Goal: Information Seeking & Learning: Find specific page/section

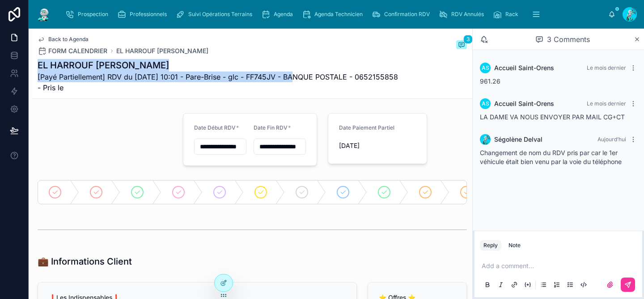
scroll to position [286, 0]
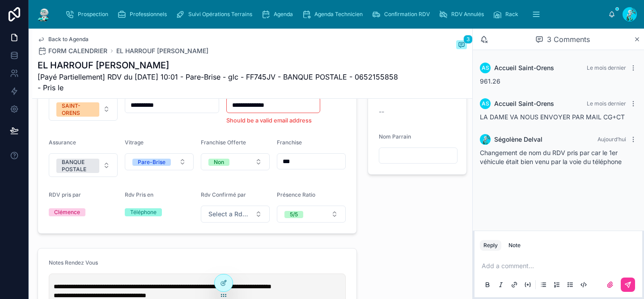
click at [403, 226] on div "⭐ Offres ⭐ Cadeaux PS5 (OFFRE DUO) Etat Cadeaux -- Nom Parrain" at bounding box center [417, 114] width 110 height 245
click at [229, 111] on input "**********" at bounding box center [274, 105] width 94 height 13
click at [437, 207] on div "⭐ Offres ⭐ Cadeaux PS5 (OFFRE DUO) Etat Cadeaux -- Nom Parrain" at bounding box center [417, 114] width 110 height 245
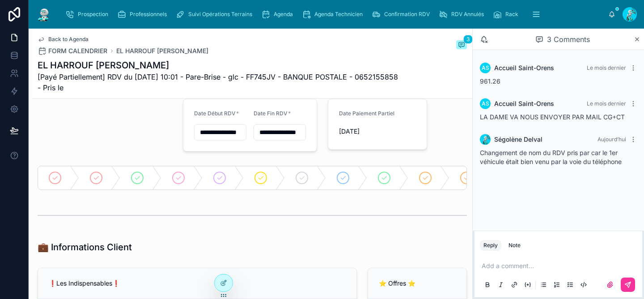
scroll to position [0, 0]
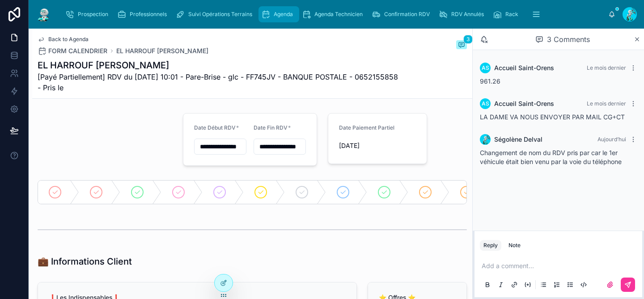
click at [280, 13] on span "Agenda" at bounding box center [283, 14] width 19 height 7
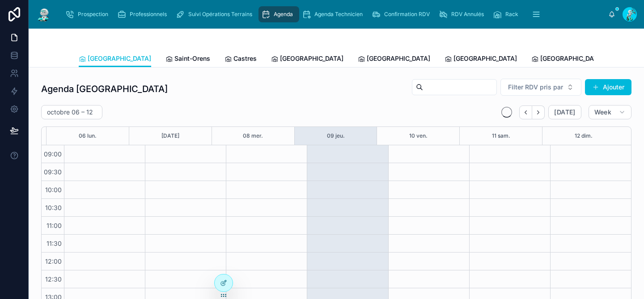
scroll to position [141, 0]
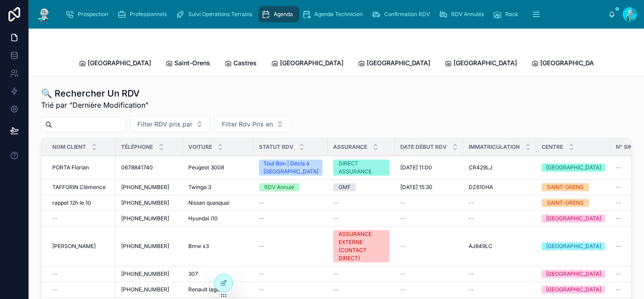
click at [81, 119] on input "text" at bounding box center [88, 125] width 73 height 13
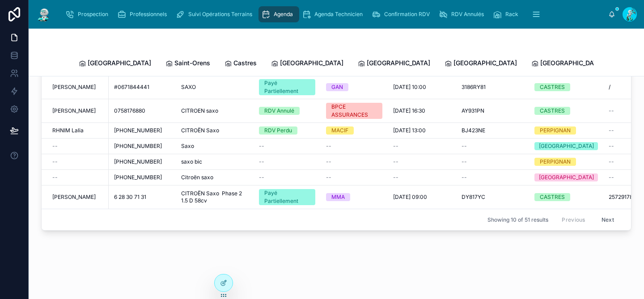
scroll to position [144, 0]
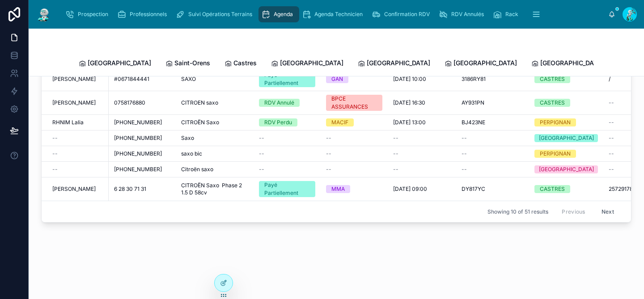
click at [597, 205] on button "Next" at bounding box center [608, 212] width 25 height 14
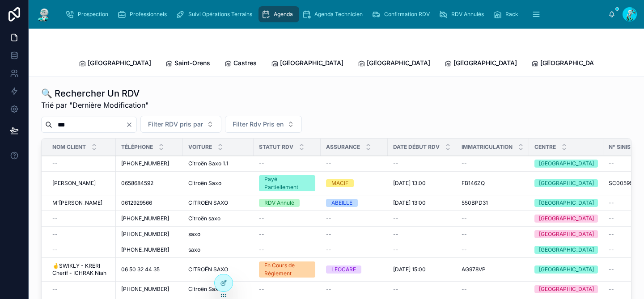
drag, startPoint x: 85, startPoint y: 119, endPoint x: 41, endPoint y: 111, distance: 45.3
click at [41, 117] on div "***" at bounding box center [89, 125] width 96 height 16
paste input "******"
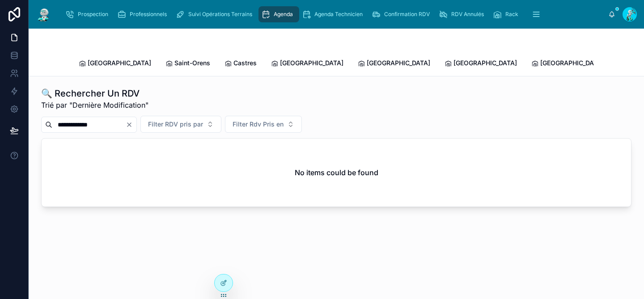
type input "**********"
click at [133, 121] on icon "Clear" at bounding box center [129, 124] width 7 height 7
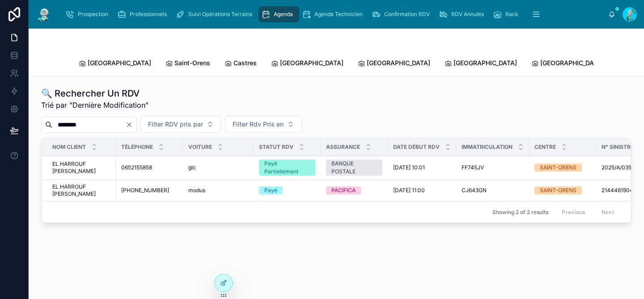
drag, startPoint x: 104, startPoint y: 118, endPoint x: 45, endPoint y: 113, distance: 59.7
click at [45, 117] on div "********" at bounding box center [89, 125] width 96 height 16
paste input "text"
type input "******"
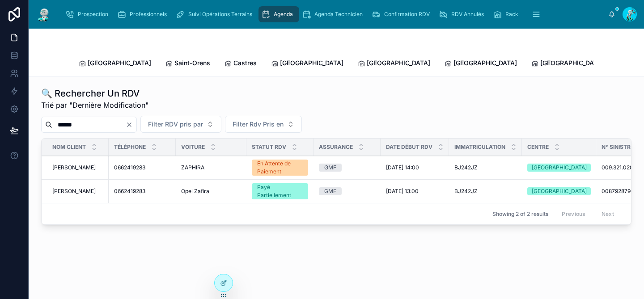
click at [133, 121] on icon "Clear" at bounding box center [129, 124] width 7 height 7
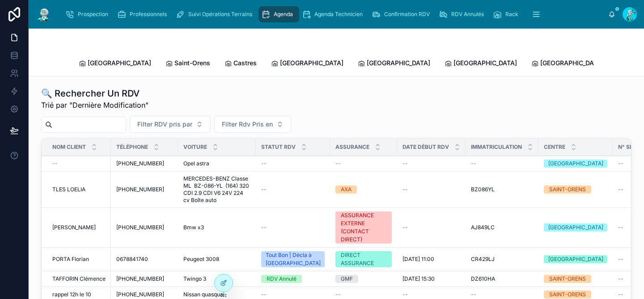
click at [193, 224] on span "Bmw x3" at bounding box center [193, 227] width 21 height 7
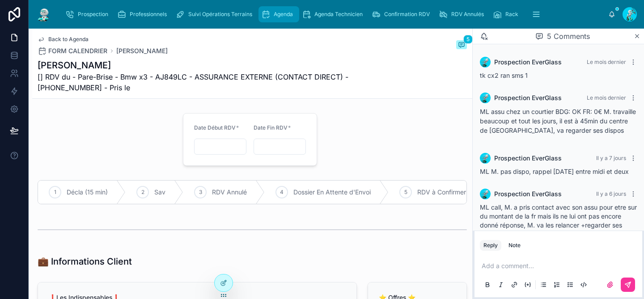
scroll to position [65, 0]
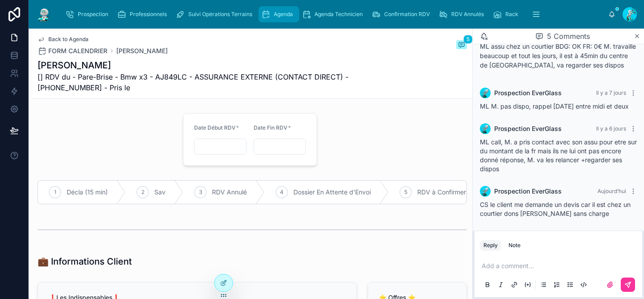
click at [275, 11] on span "Agenda" at bounding box center [283, 14] width 19 height 7
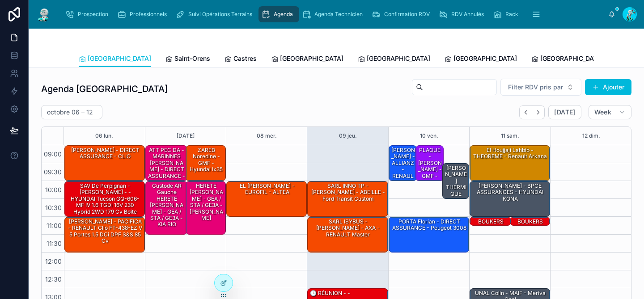
scroll to position [141, 0]
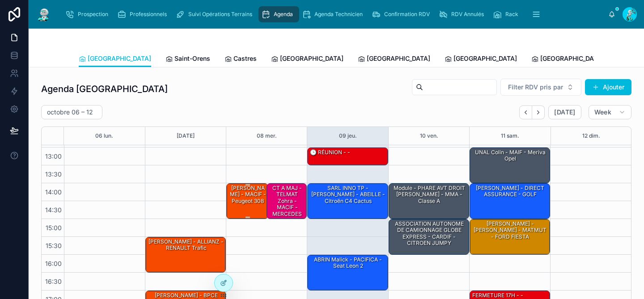
click at [234, 198] on div "[PERSON_NAME] - MACIF - Peugeot 308" at bounding box center [247, 194] width 39 height 21
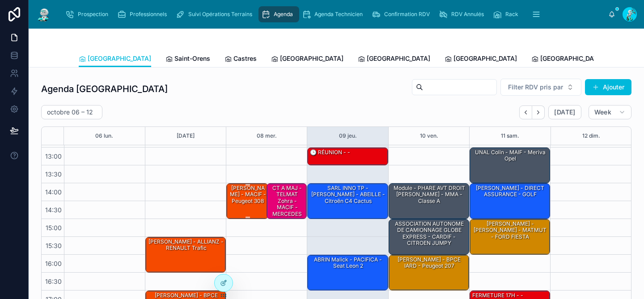
click at [238, 195] on div "[PERSON_NAME] - MACIF - Peugeot 308" at bounding box center [247, 194] width 39 height 21
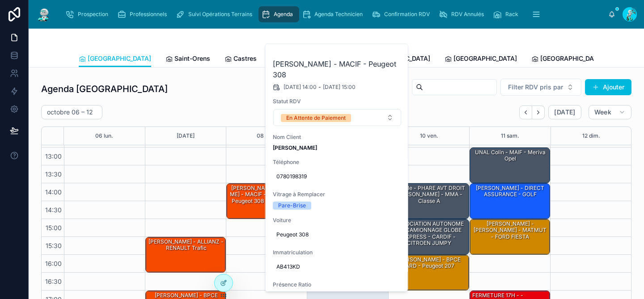
click at [0, 0] on button at bounding box center [0, 0] width 0 height 0
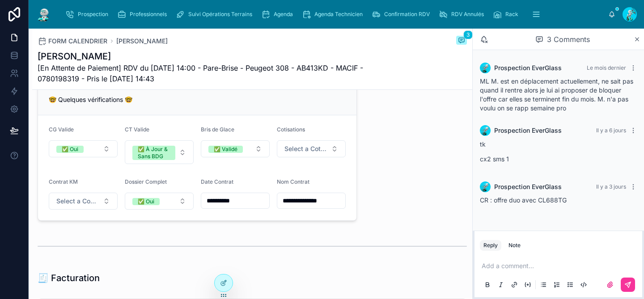
scroll to position [741, 0]
click at [275, 12] on span "Agenda" at bounding box center [283, 14] width 19 height 7
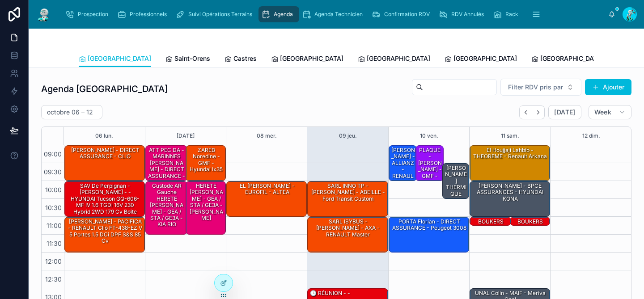
scroll to position [141, 0]
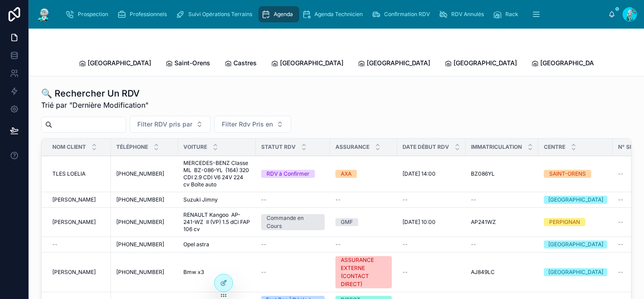
click at [97, 119] on input "text" at bounding box center [88, 125] width 73 height 13
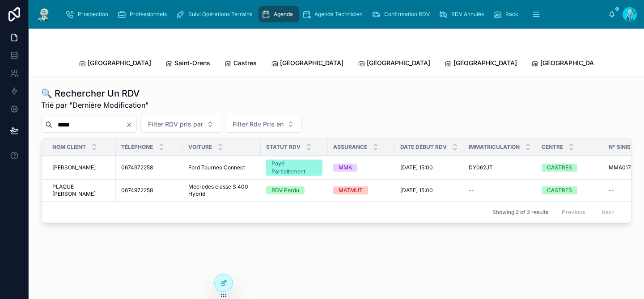
type input "*****"
click at [541, 60] on span "[GEOGRAPHIC_DATA]" at bounding box center [573, 63] width 64 height 9
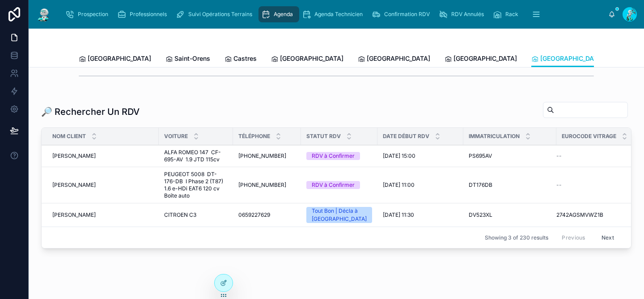
scroll to position [277, 0]
click at [96, 61] on span "[GEOGRAPHIC_DATA]" at bounding box center [120, 58] width 64 height 9
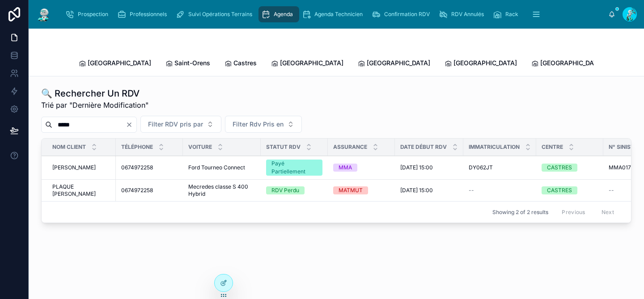
drag, startPoint x: 75, startPoint y: 114, endPoint x: 53, endPoint y: 113, distance: 22.4
click at [53, 119] on input "*****" at bounding box center [88, 125] width 73 height 13
paste input "**"
type input "*******"
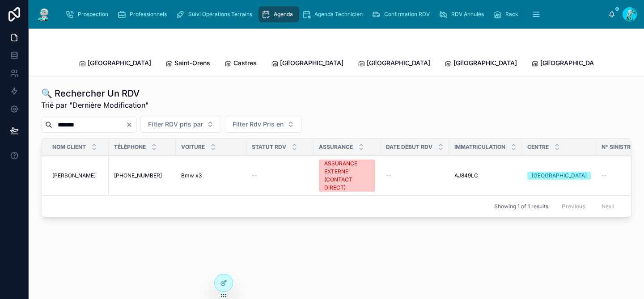
click at [278, 172] on div "--" at bounding box center [280, 175] width 56 height 7
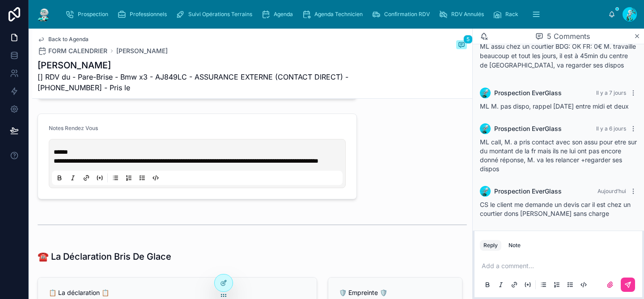
scroll to position [418, 0]
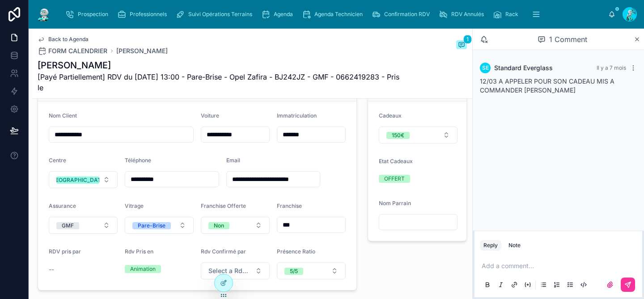
scroll to position [220, 0]
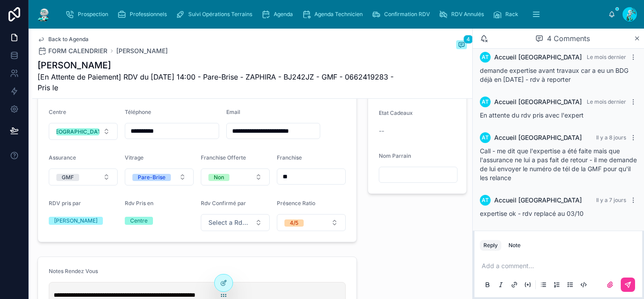
scroll to position [280, 0]
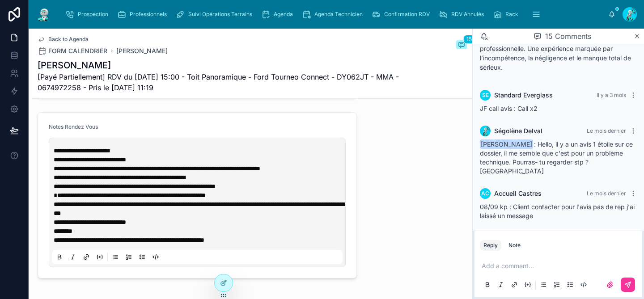
scroll to position [413, 0]
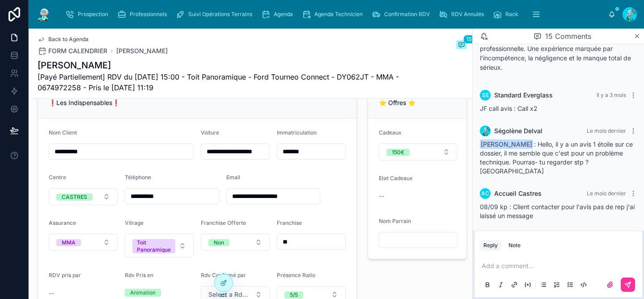
scroll to position [0, 0]
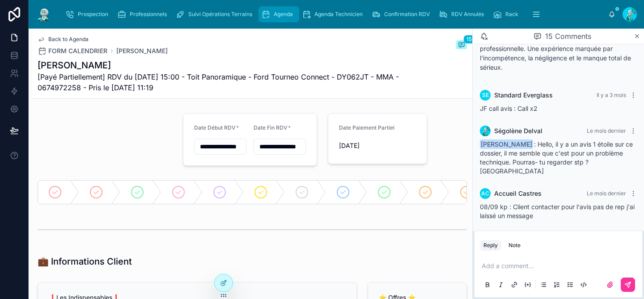
click at [277, 14] on span "Agenda" at bounding box center [283, 14] width 19 height 7
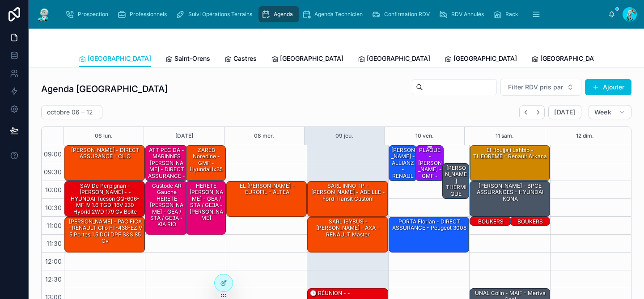
click at [419, 169] on div "PLAQUE - [PERSON_NAME] - GMF - Xsara [PERSON_NAME]" at bounding box center [431, 172] width 26 height 53
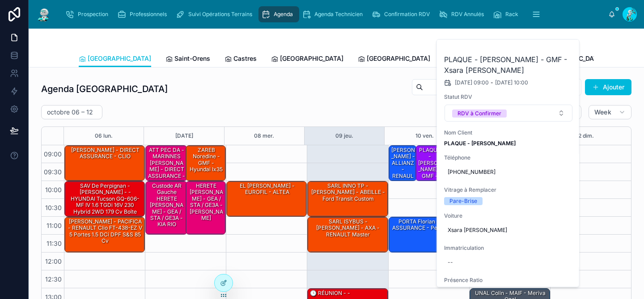
click at [0, 0] on icon at bounding box center [0, 0] width 0 height 0
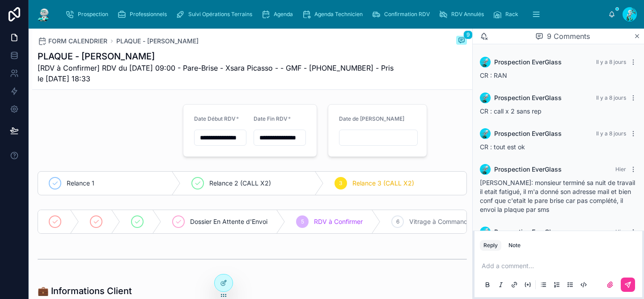
scroll to position [220, 0]
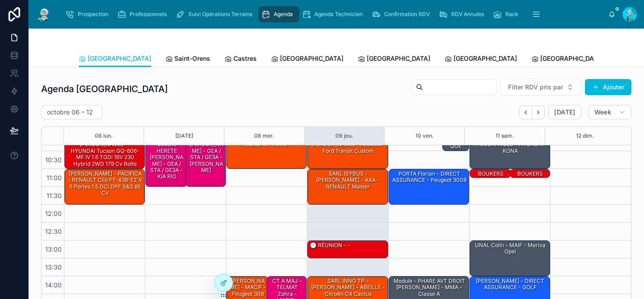
scroll to position [46, 0]
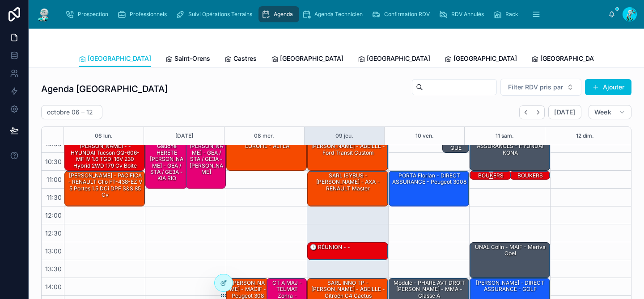
click at [487, 177] on div "BOUKERS Fatima - CIC - C4 PICASSO" at bounding box center [491, 182] width 39 height 21
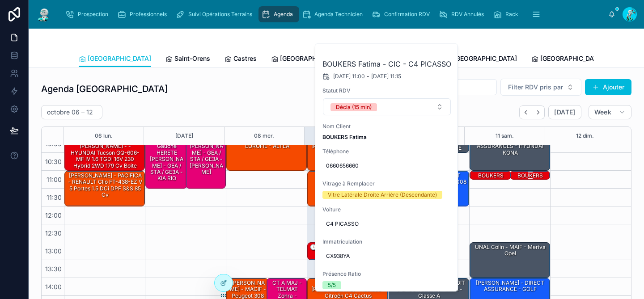
click at [520, 176] on div "BOUKERS Fatima - CIC - PICASSO C4" at bounding box center [531, 186] width 38 height 28
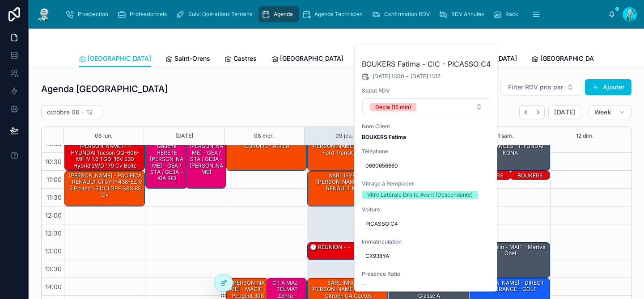
click at [516, 204] on div "09:00 – 10:00 El Houjjaji Lahbib - THEOREME - Renault Arkana 10:00 – 11:00 [PER…" at bounding box center [509, 260] width 81 height 322
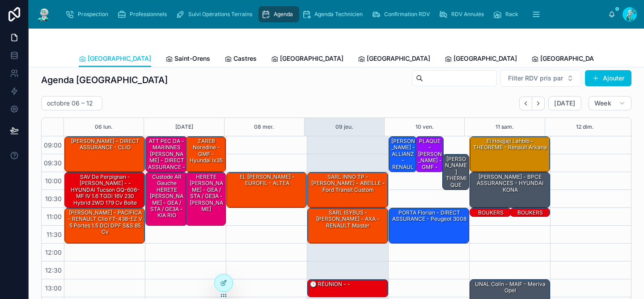
scroll to position [0, 0]
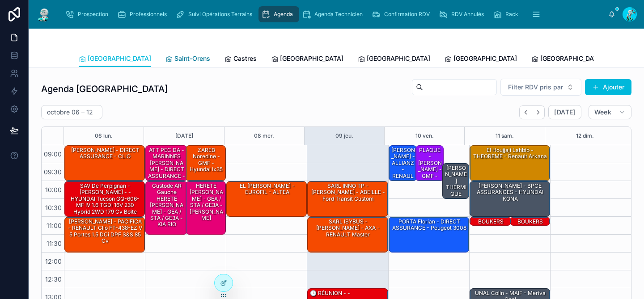
click at [175, 57] on span "Saint-Orens" at bounding box center [193, 58] width 36 height 9
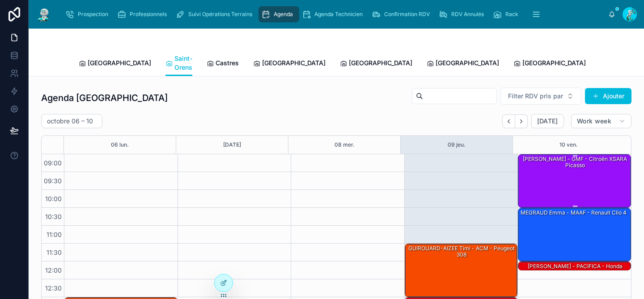
click at [533, 176] on div "[PERSON_NAME] - GMF - Citroën XSARA Picasso" at bounding box center [575, 181] width 111 height 52
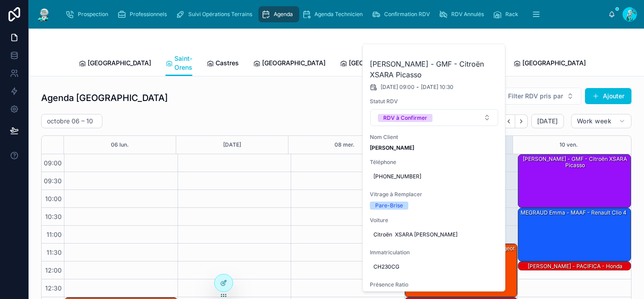
click at [0, 0] on icon at bounding box center [0, 0] width 0 height 0
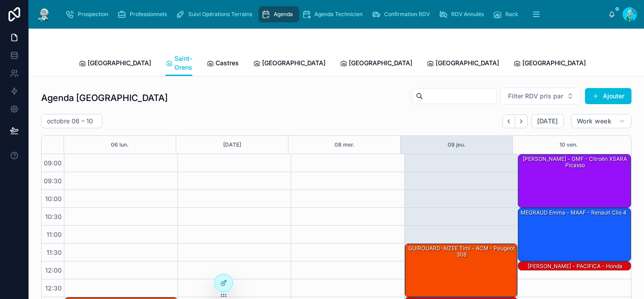
scroll to position [141, 0]
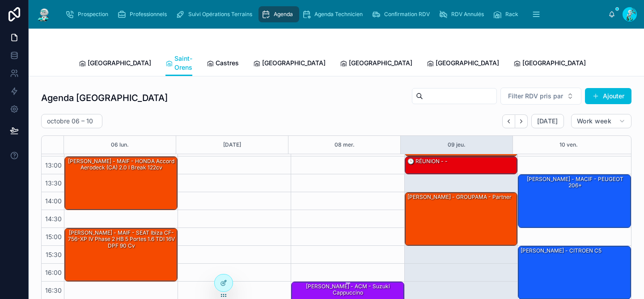
click at [367, 283] on div "[PERSON_NAME] - ACM - suzuki cappuccino" at bounding box center [348, 290] width 111 height 15
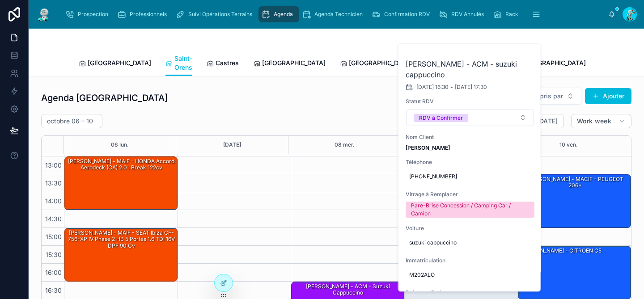
click at [0, 0] on icon at bounding box center [0, 0] width 0 height 0
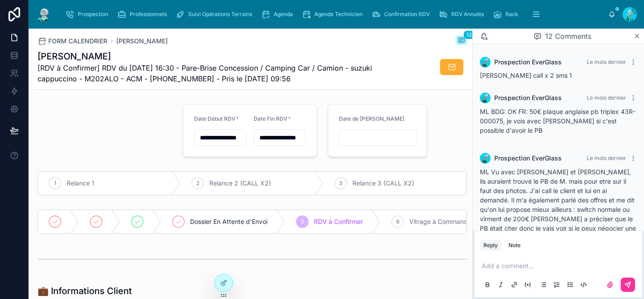
scroll to position [423, 0]
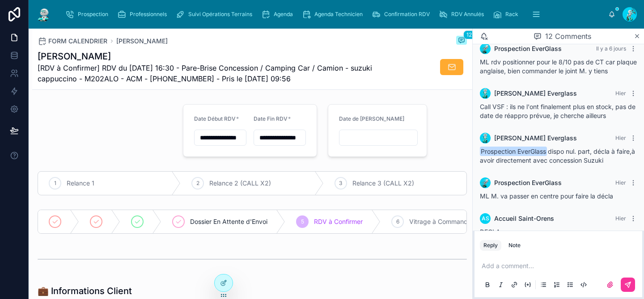
click at [503, 268] on p at bounding box center [560, 266] width 157 height 9
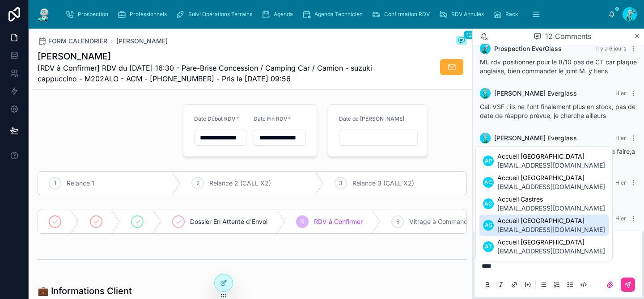
click at [529, 233] on span "[EMAIL_ADDRESS][DOMAIN_NAME]" at bounding box center [552, 230] width 108 height 9
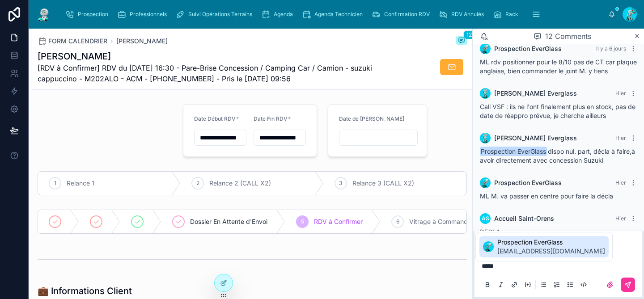
click at [542, 249] on span "[EMAIL_ADDRESS][DOMAIN_NAME]" at bounding box center [552, 251] width 108 height 9
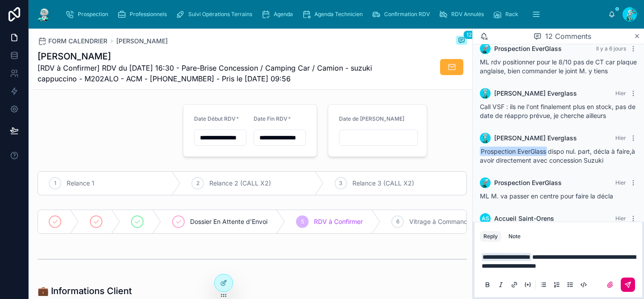
click at [631, 288] on icon at bounding box center [628, 284] width 7 height 7
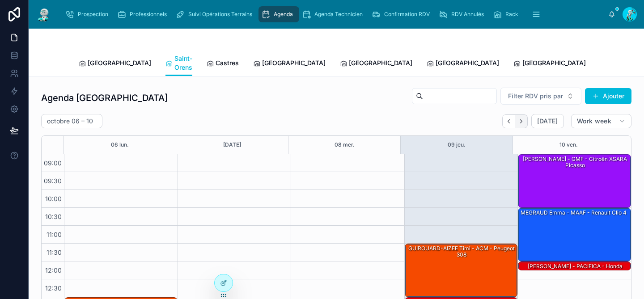
click at [518, 118] on icon "Next" at bounding box center [521, 121] width 7 height 7
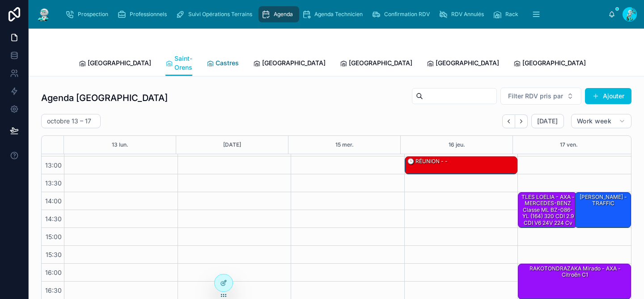
click at [216, 59] on span "Castres" at bounding box center [227, 63] width 23 height 9
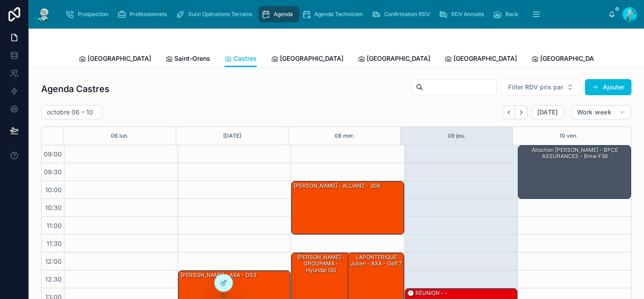
scroll to position [141, 0]
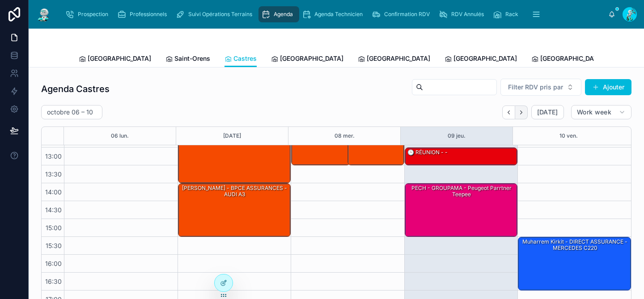
click at [516, 114] on button "Next" at bounding box center [522, 113] width 13 height 14
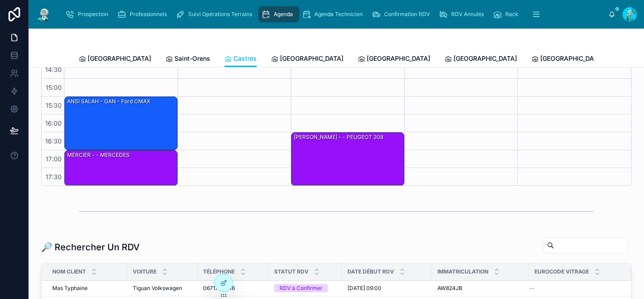
scroll to position [222, 0]
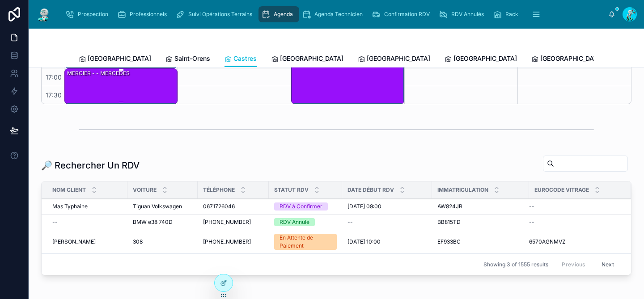
click at [155, 91] on div "MERCIER - - MERCEDES" at bounding box center [121, 86] width 111 height 34
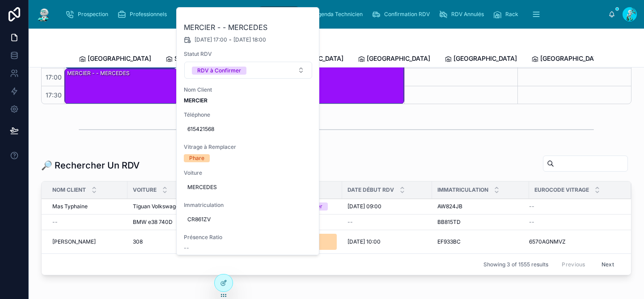
click at [0, 0] on icon at bounding box center [0, 0] width 0 height 0
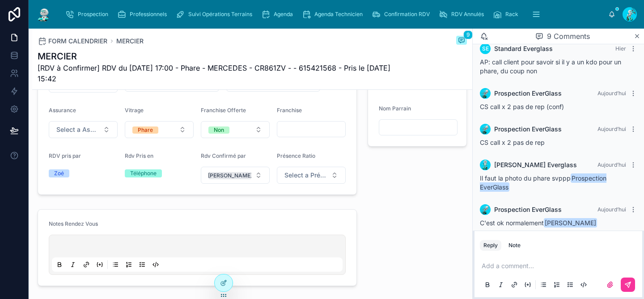
scroll to position [346, 0]
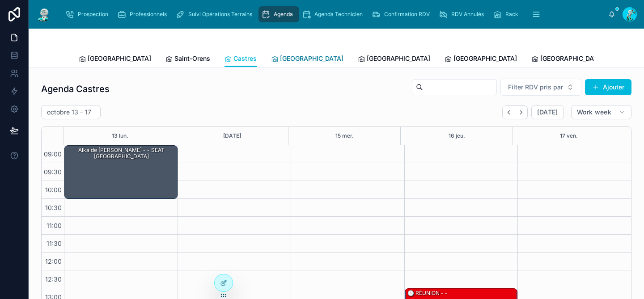
click at [280, 61] on span "[GEOGRAPHIC_DATA]" at bounding box center [312, 58] width 64 height 9
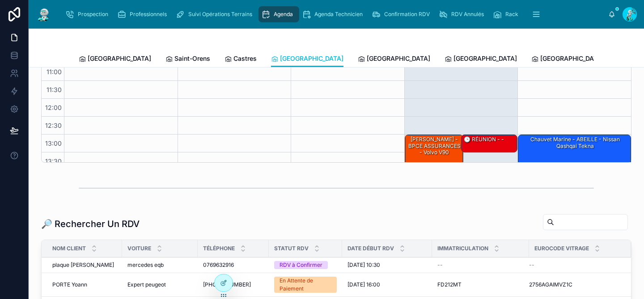
scroll to position [151, 0]
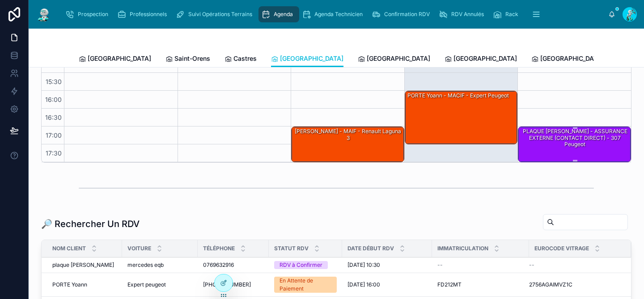
click at [532, 146] on div "PLAQUE [PERSON_NAME] - ASSURANCE EXTERNE (CONTACT DIRECT) - 307 peugeot" at bounding box center [575, 138] width 111 height 21
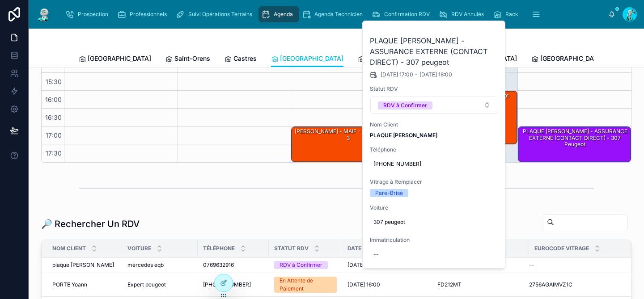
click at [0, 0] on icon at bounding box center [0, 0] width 0 height 0
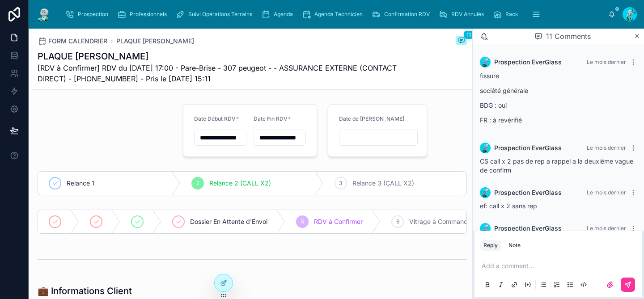
scroll to position [324, 0]
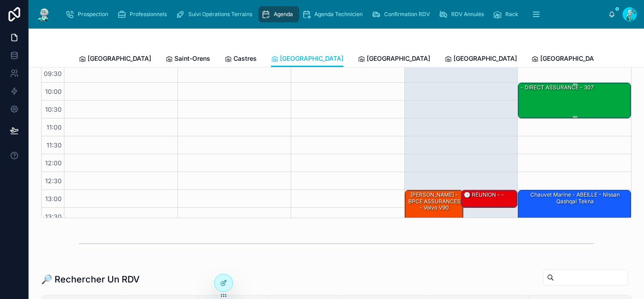
click at [527, 102] on div "- DIRECT ASSURANCE - 307" at bounding box center [575, 100] width 111 height 34
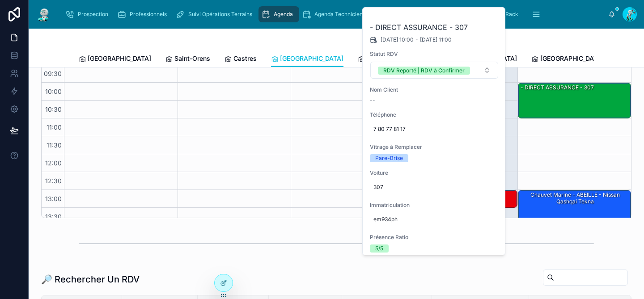
click at [0, 0] on button at bounding box center [0, 0] width 0 height 0
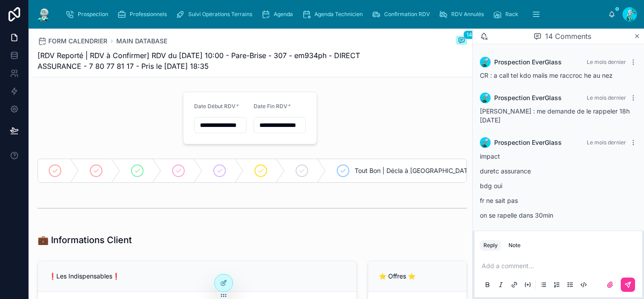
scroll to position [540, 0]
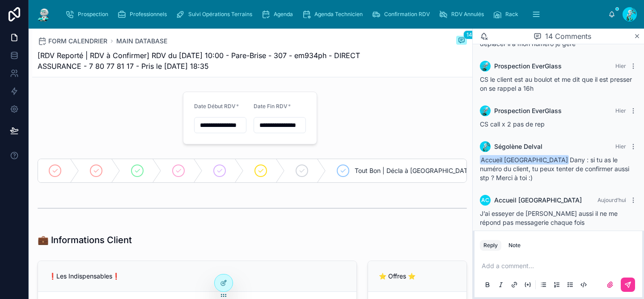
click at [490, 269] on p at bounding box center [560, 266] width 157 height 9
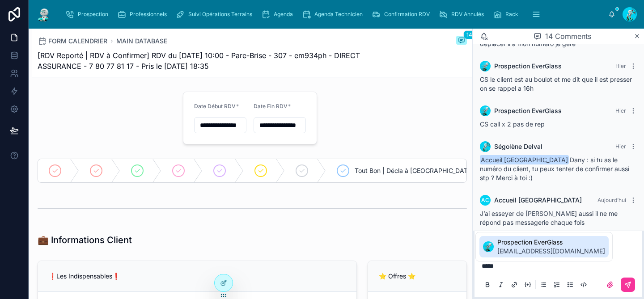
click at [519, 251] on span "[EMAIL_ADDRESS][DOMAIN_NAME]" at bounding box center [552, 251] width 108 height 9
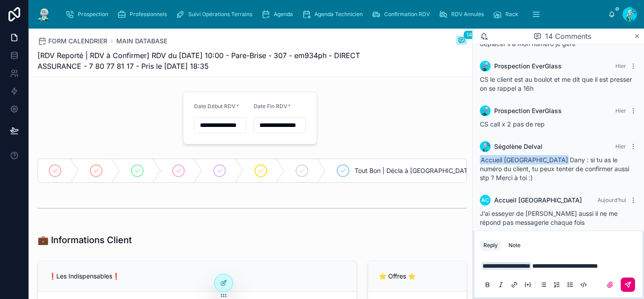
click at [634, 284] on button at bounding box center [628, 285] width 14 height 14
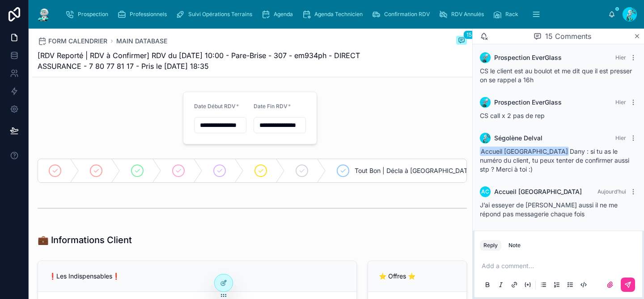
scroll to position [585, 0]
